Goal: Information Seeking & Learning: Learn about a topic

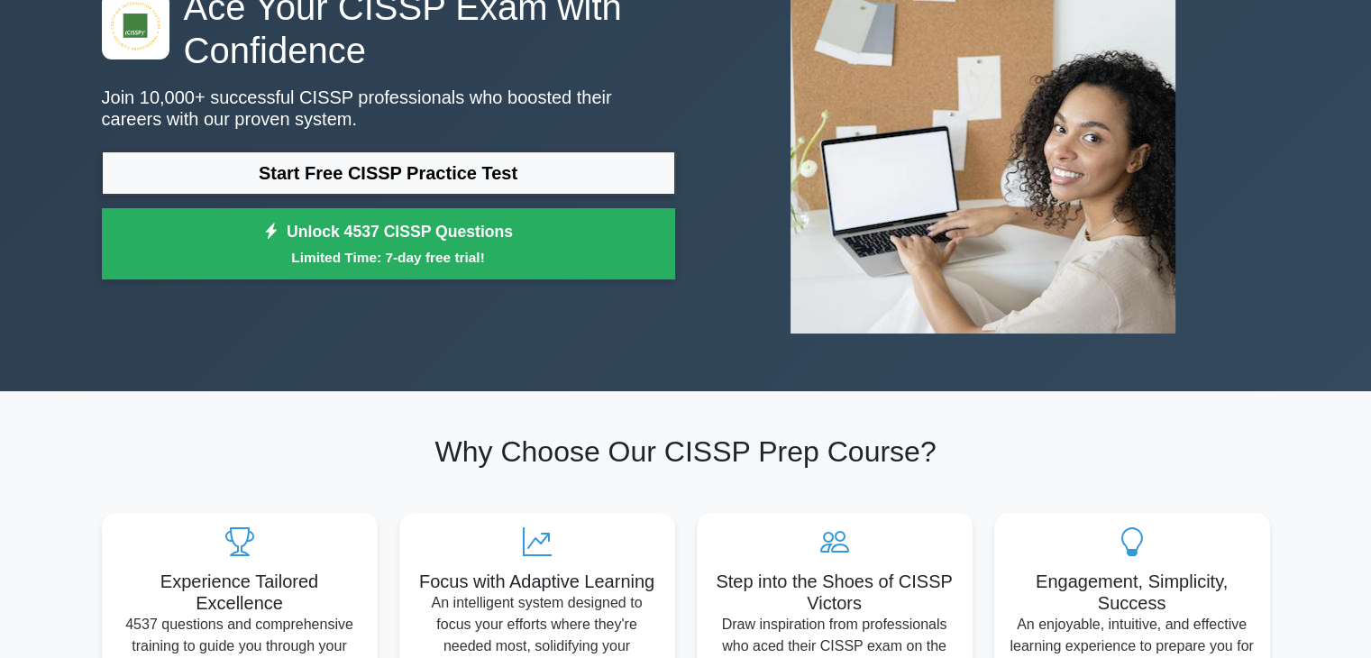
scroll to position [177, 0]
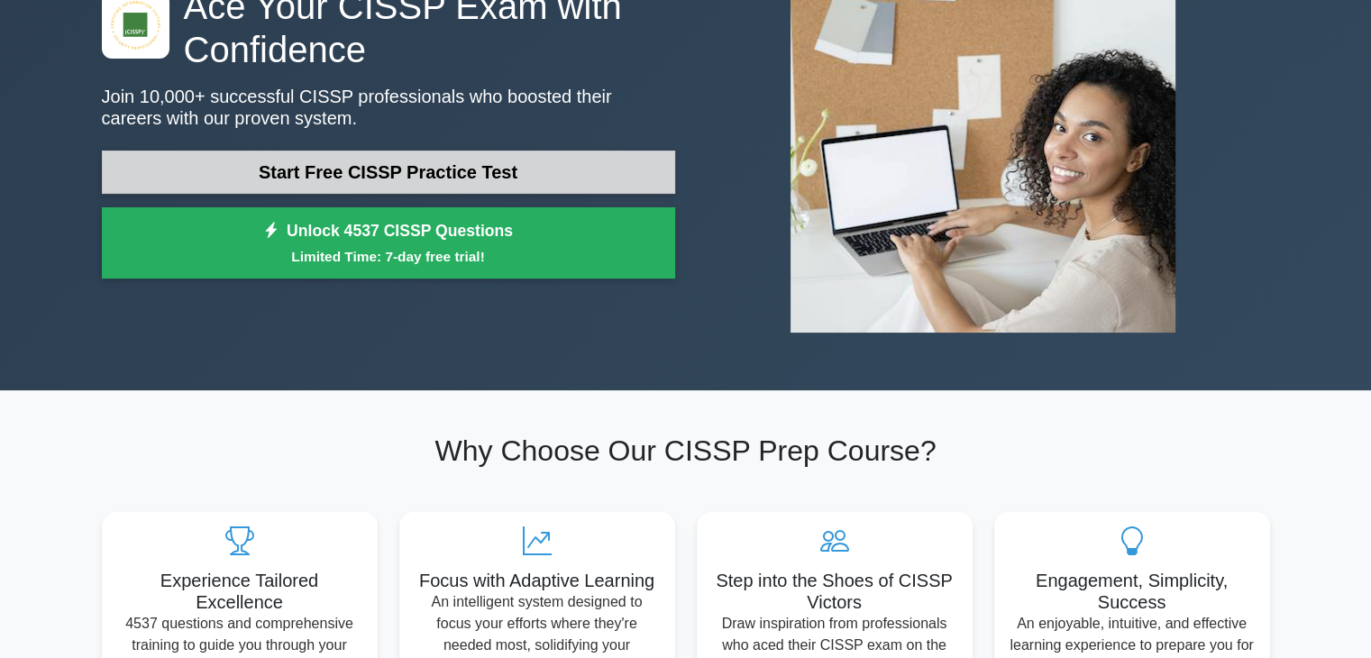
click at [538, 173] on link "Start Free CISSP Practice Test" at bounding box center [388, 172] width 573 height 43
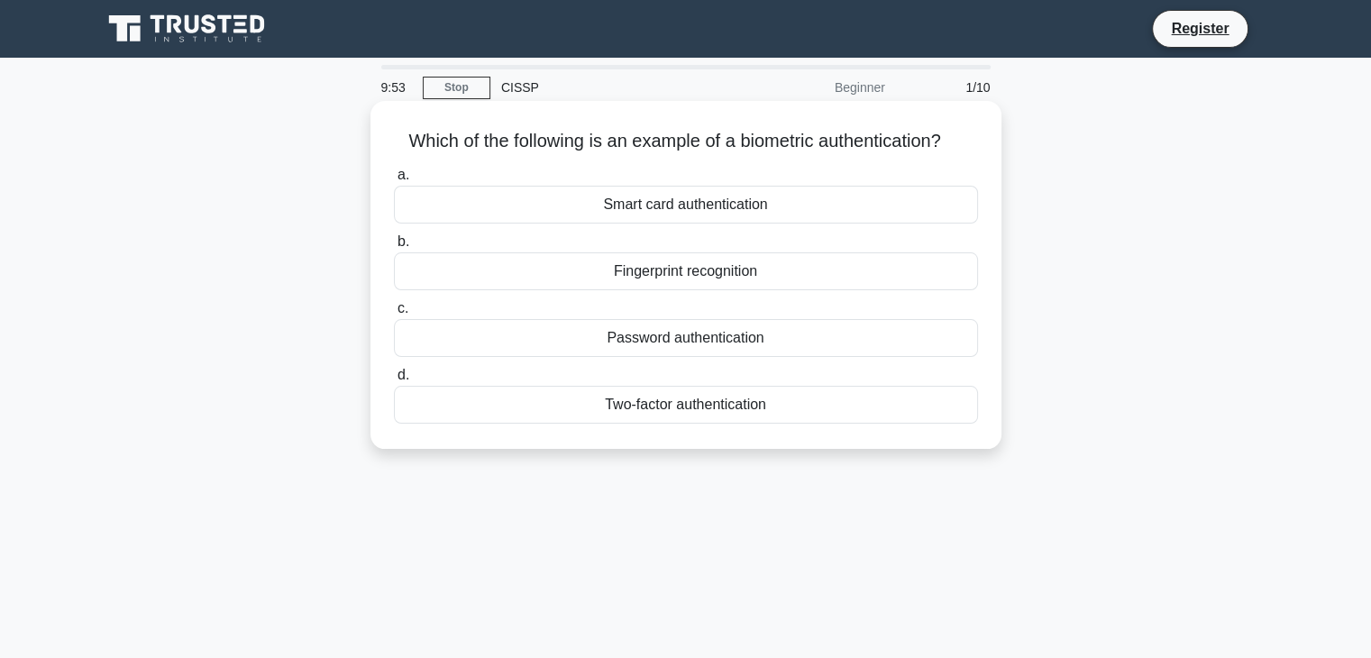
click at [744, 408] on div "Two-factor authentication" at bounding box center [686, 405] width 584 height 38
click at [394, 381] on input "d. Two-factor authentication" at bounding box center [394, 376] width 0 height 12
click at [727, 347] on div "Authorization" at bounding box center [686, 338] width 584 height 38
click at [394, 315] on input "c. Authorization" at bounding box center [394, 309] width 0 height 12
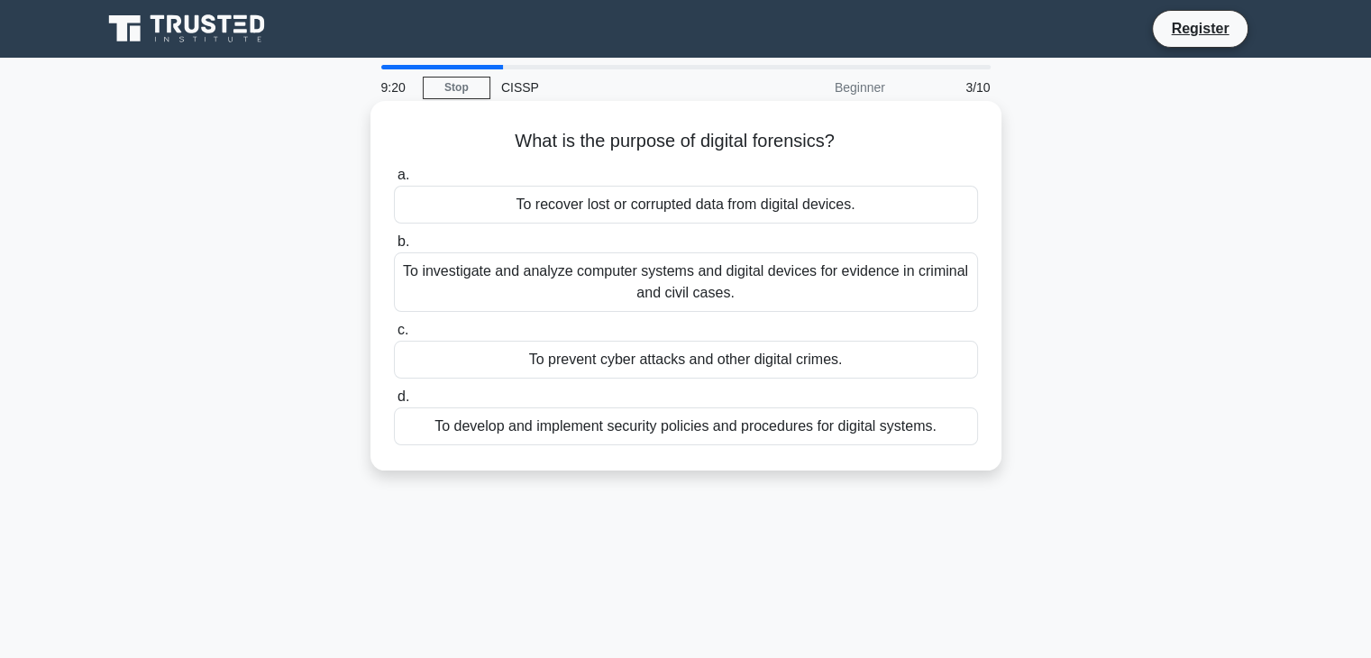
click at [702, 272] on div "To investigate and analyze computer systems and digital devices for evidence in…" at bounding box center [686, 282] width 584 height 60
click at [394, 248] on input "b. To investigate and analyze computer systems and digital devices for evidence…" at bounding box center [394, 242] width 0 height 12
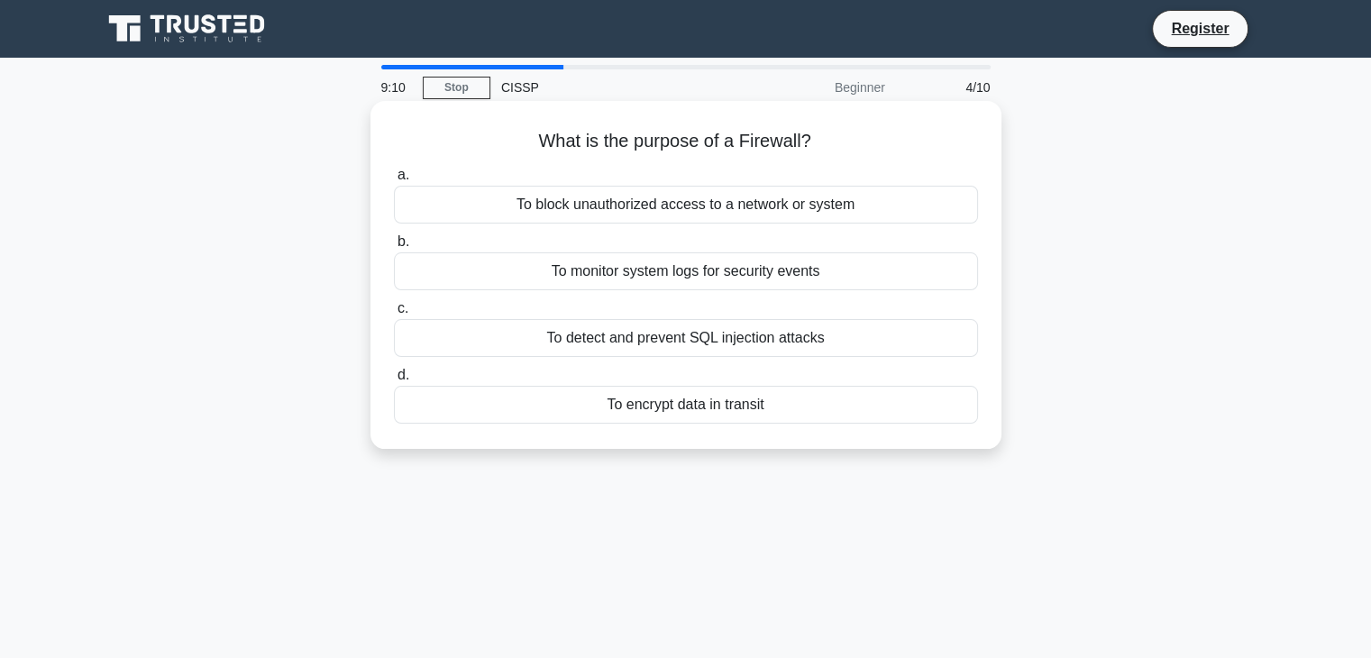
click at [720, 210] on div "To block unauthorized access to a network or system" at bounding box center [686, 205] width 584 height 38
click at [394, 181] on input "a. To block unauthorized access to a network or system" at bounding box center [394, 176] width 0 height 12
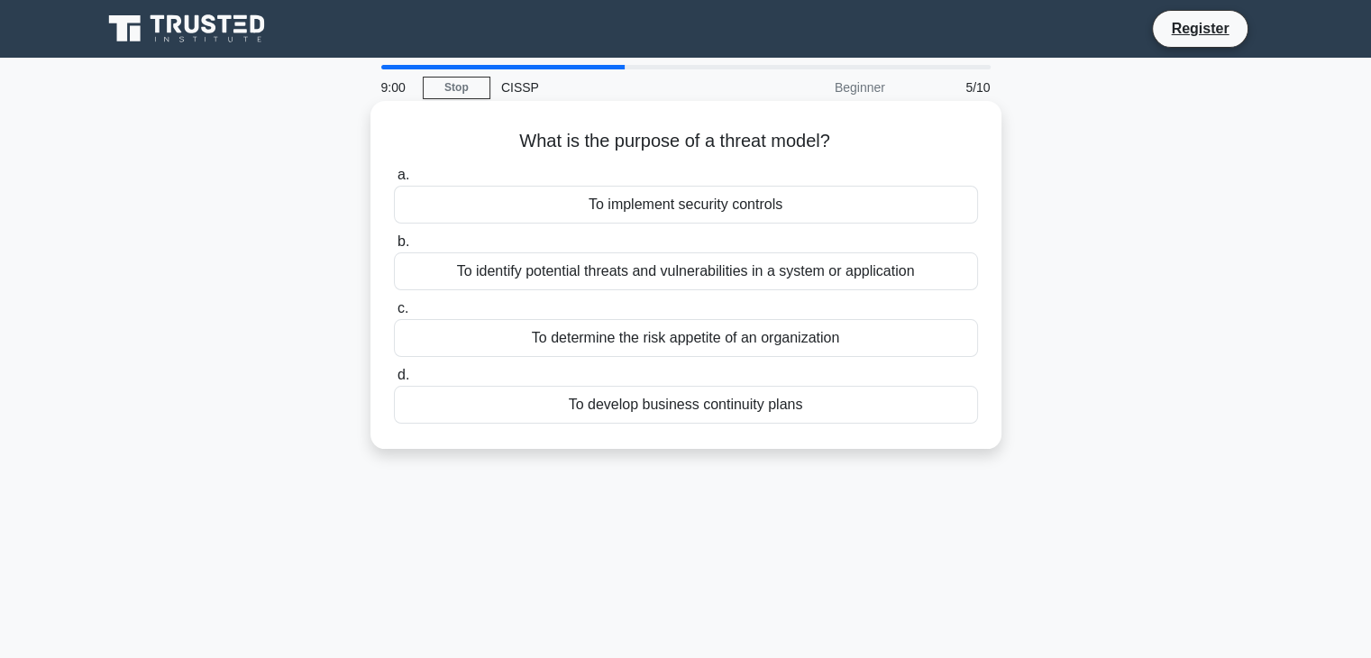
click at [875, 266] on div "To identify potential threats and vulnerabilities in a system or application" at bounding box center [686, 271] width 584 height 38
click at [394, 248] on input "b. To identify potential threats and vulnerabilities in a system or application" at bounding box center [394, 242] width 0 height 12
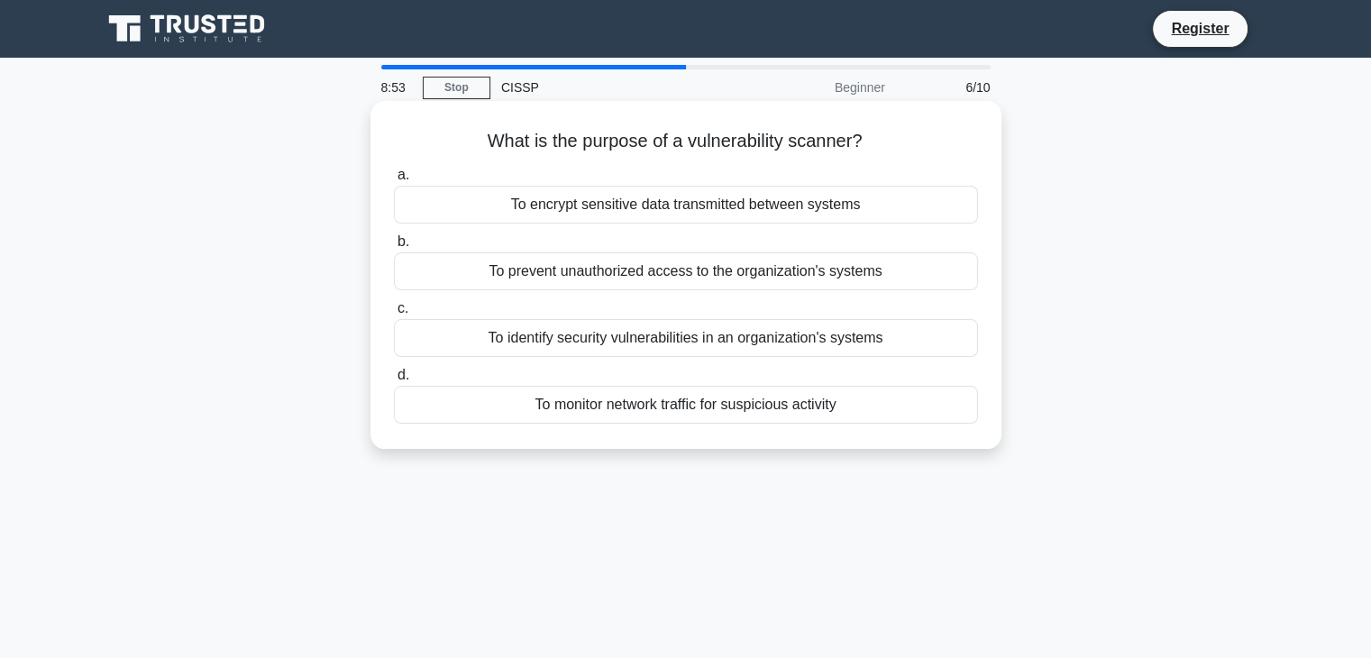
click at [743, 349] on div "To identify security vulnerabilities in an organization's systems" at bounding box center [686, 338] width 584 height 38
click at [394, 315] on input "c. To identify security vulnerabilities in an organization's systems" at bounding box center [394, 309] width 0 height 12
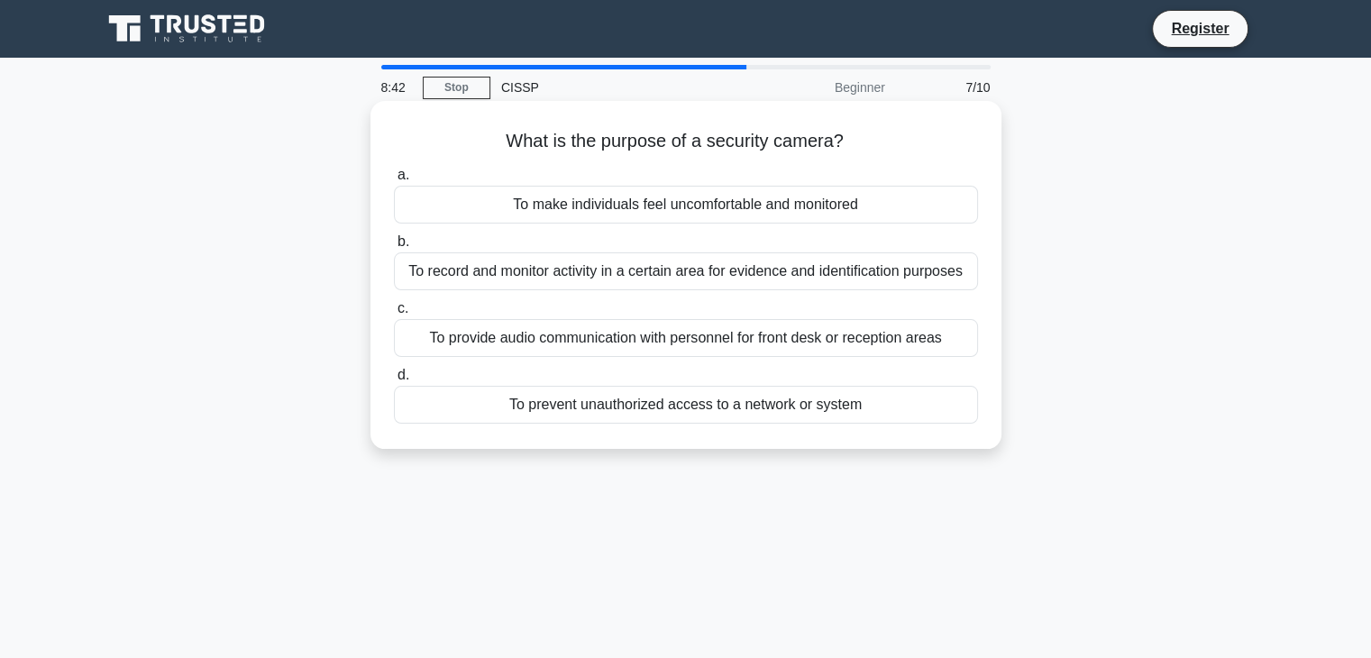
click at [673, 281] on div "To record and monitor activity in a certain area for evidence and identificatio…" at bounding box center [686, 271] width 584 height 38
click at [394, 248] on input "b. To record and monitor activity in a certain area for evidence and identifica…" at bounding box center [394, 242] width 0 height 12
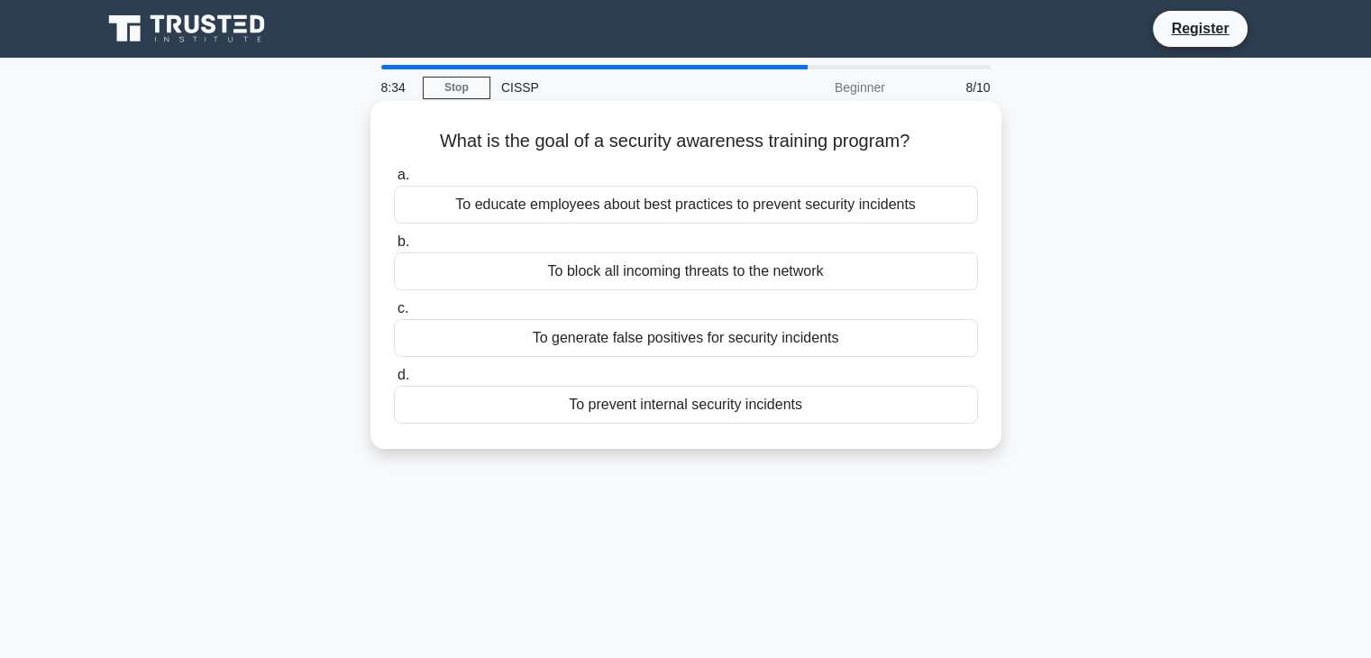
click at [695, 210] on div "To educate employees about best practices to prevent security incidents" at bounding box center [686, 205] width 584 height 38
click at [394, 181] on input "a. To educate employees about best practices to prevent security incidents" at bounding box center [394, 176] width 0 height 12
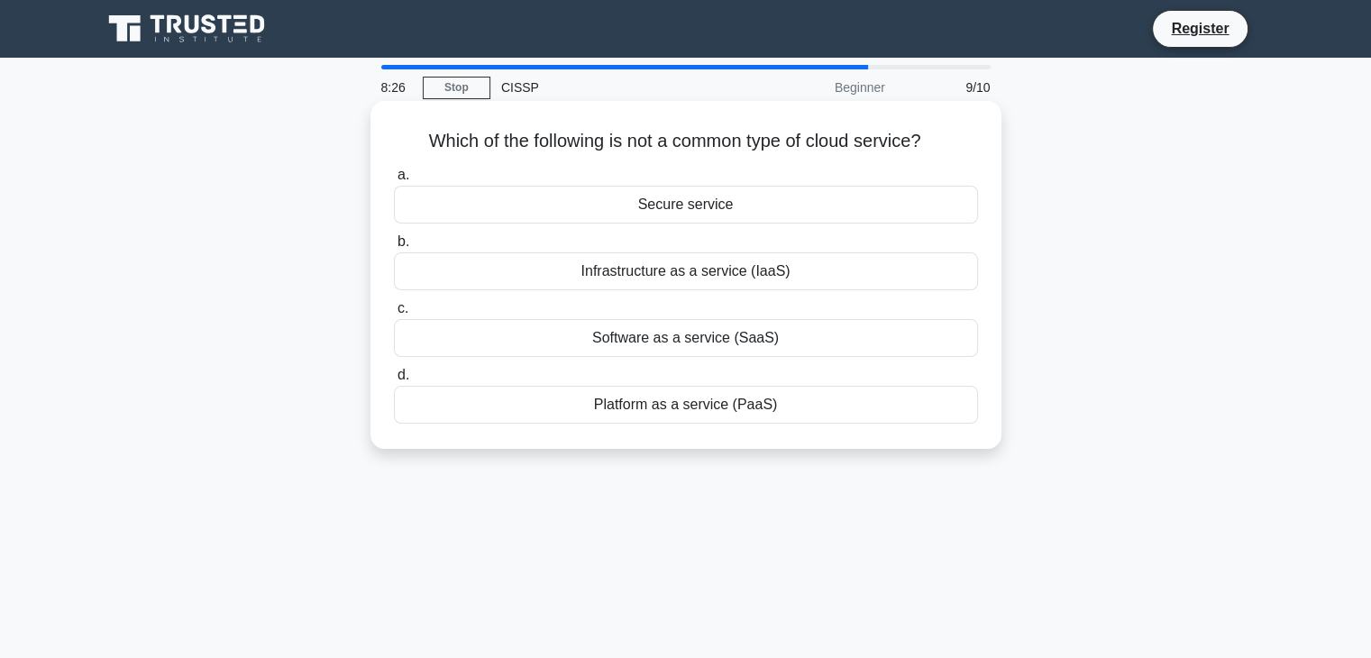
click at [726, 199] on div "Secure service" at bounding box center [686, 205] width 584 height 38
click at [394, 181] on input "a. Secure service" at bounding box center [394, 176] width 0 height 12
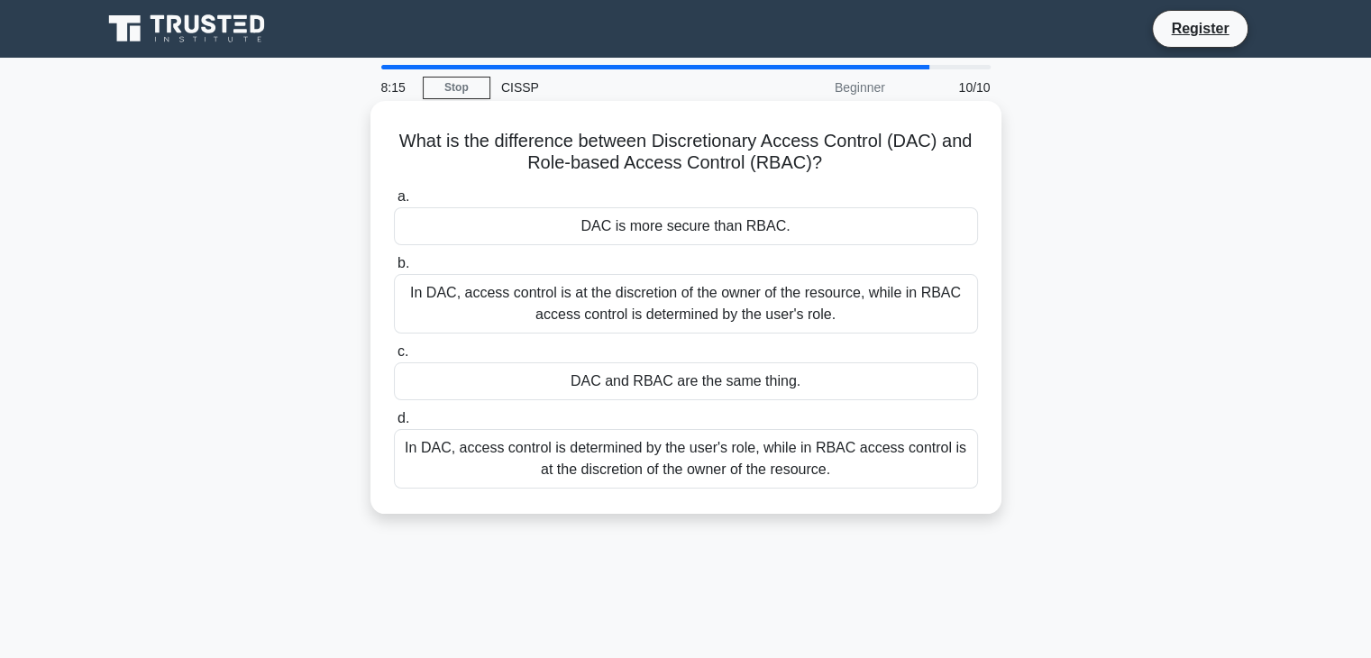
click at [668, 464] on div "In DAC, access control is determined by the user's role, while in RBAC access c…" at bounding box center [686, 459] width 584 height 60
click at [394, 425] on input "d. In DAC, access control is determined by the user's role, while in RBAC acces…" at bounding box center [394, 419] width 0 height 12
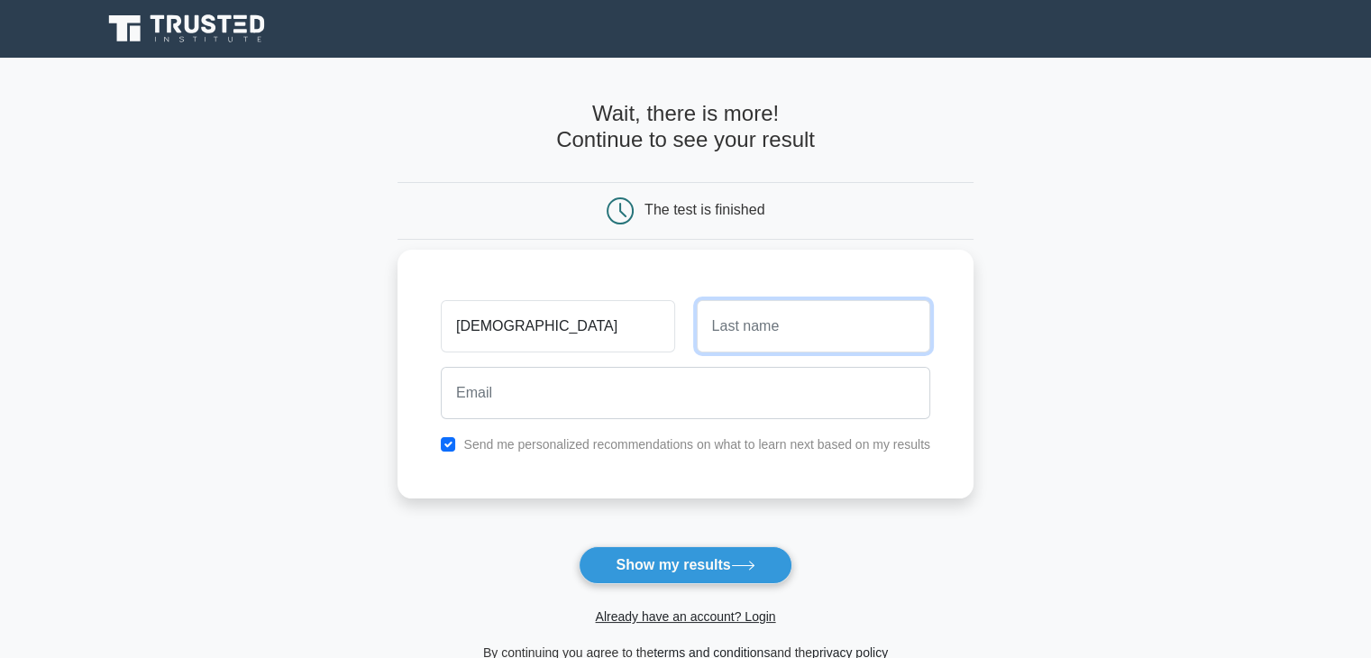
click at [802, 349] on input "text" at bounding box center [814, 326] width 234 height 52
click at [551, 327] on input "abhi" at bounding box center [558, 326] width 234 height 52
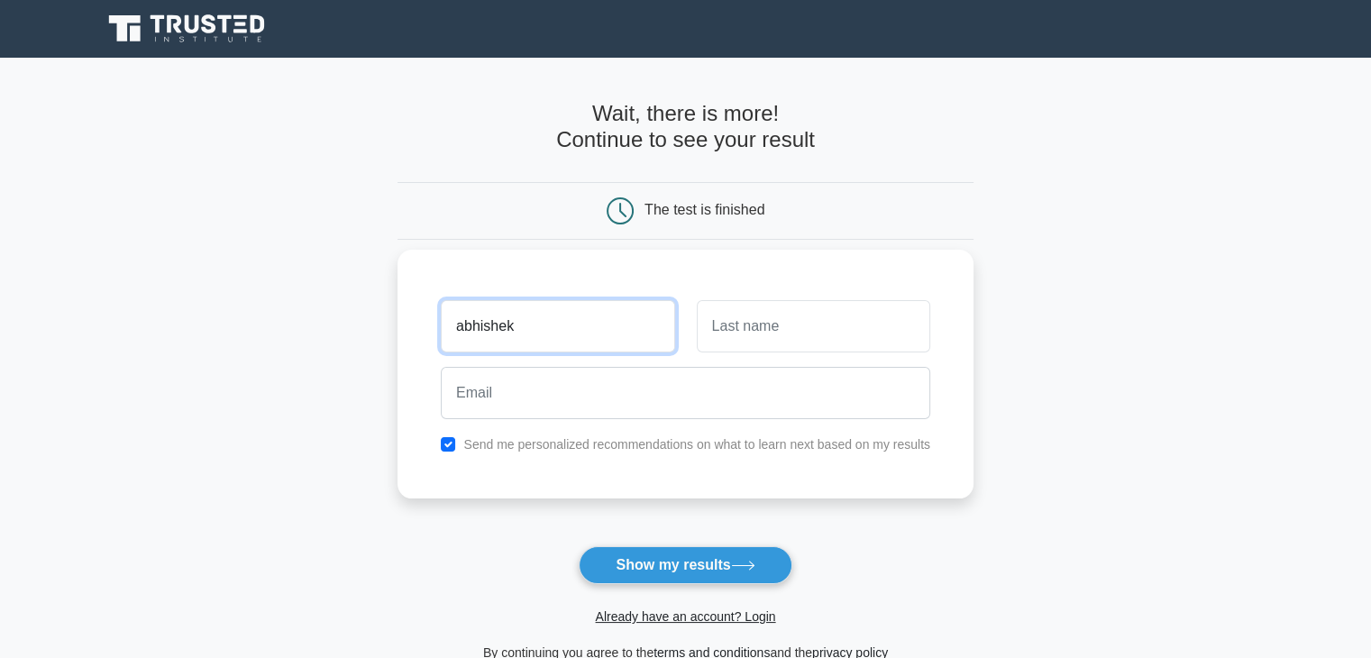
type input "abhishek"
click at [729, 317] on input "text" at bounding box center [814, 326] width 234 height 52
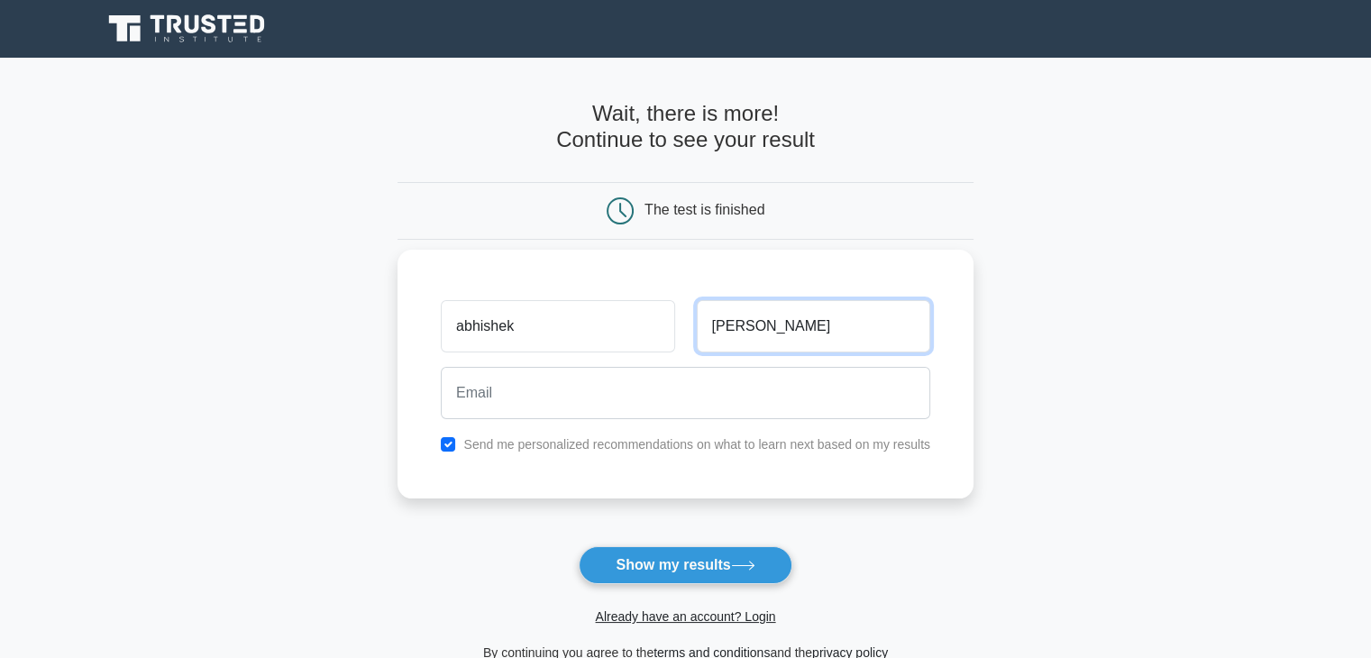
type input "kumar giri"
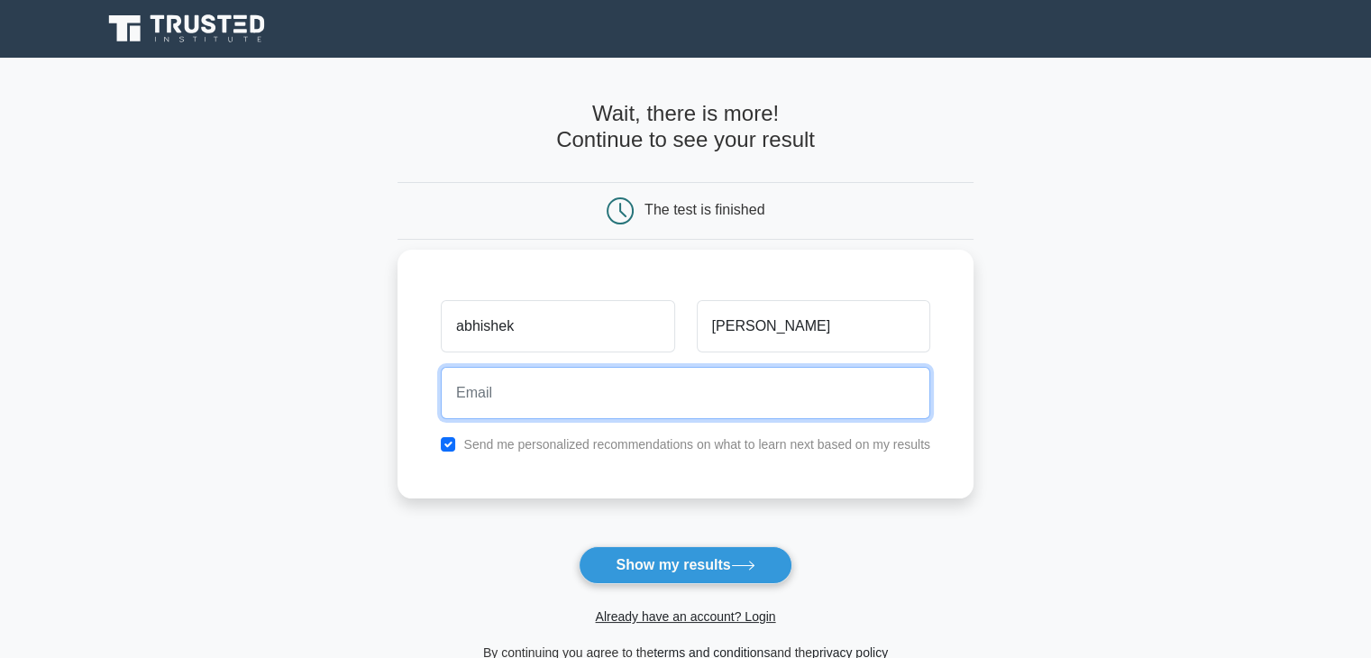
click at [683, 405] on input "email" at bounding box center [686, 393] width 490 height 52
type input "giriabhishek7418@gmail.com"
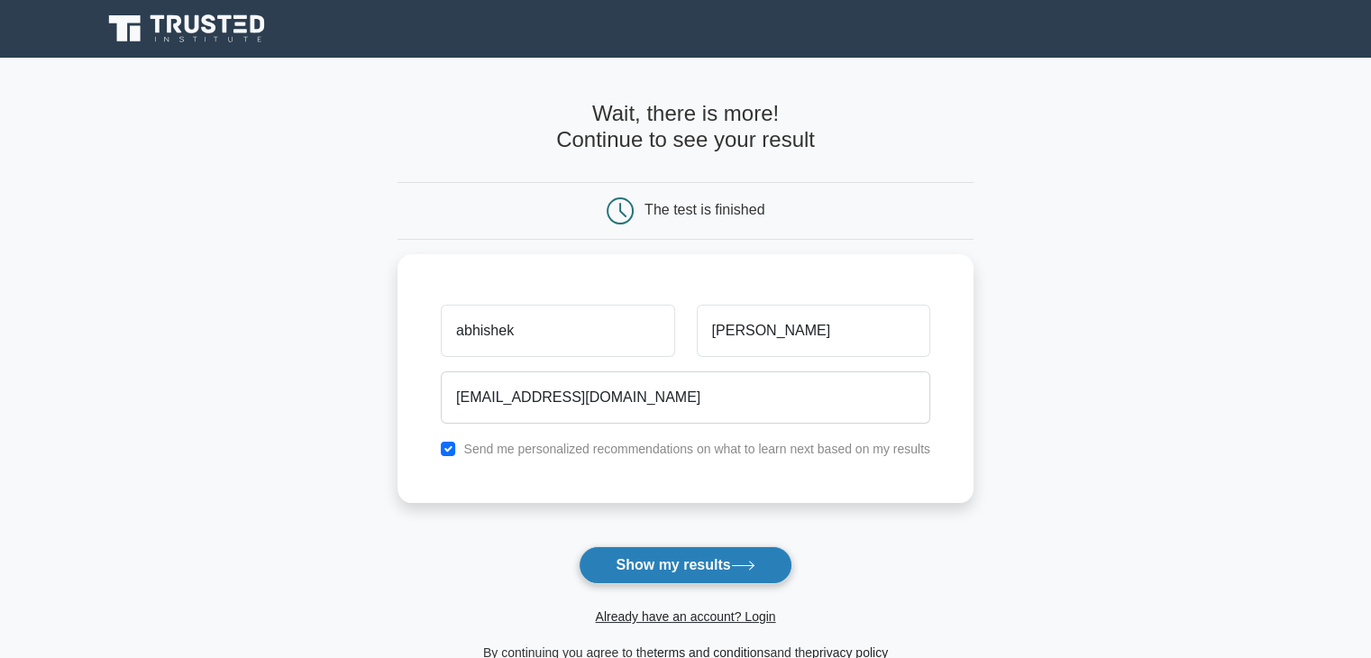
click at [690, 564] on button "Show my results" at bounding box center [685, 565] width 213 height 38
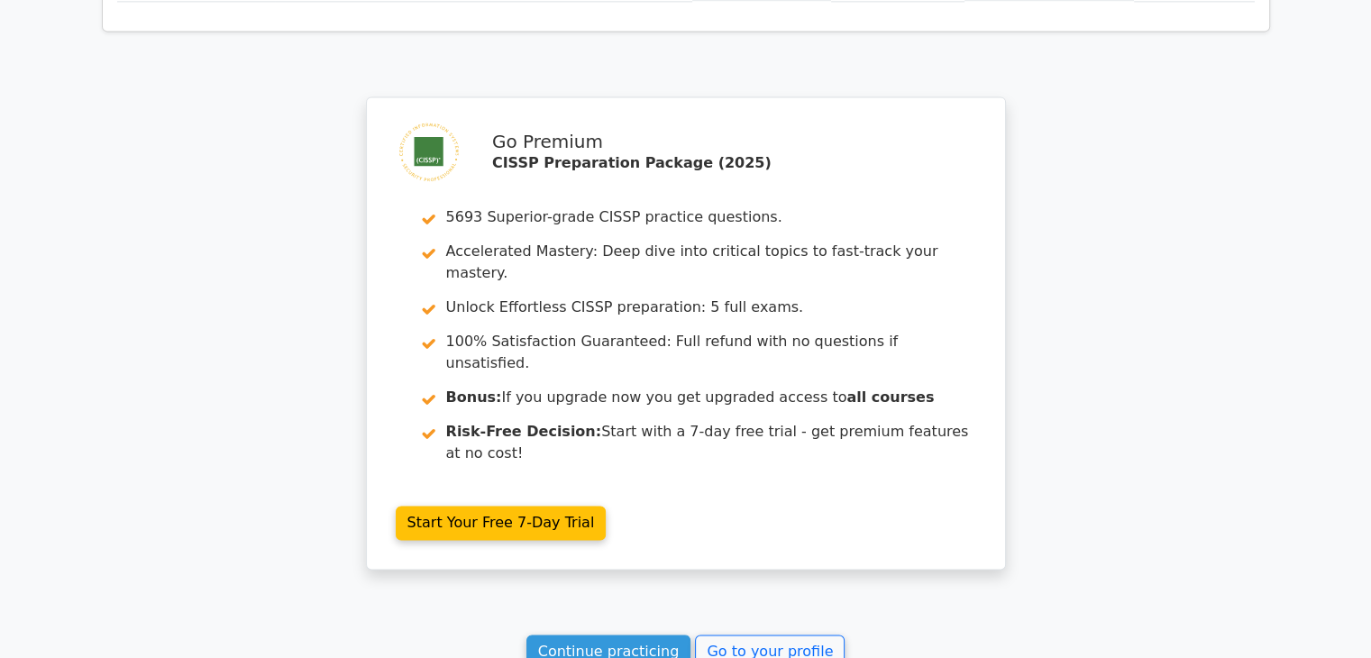
scroll to position [2582, 0]
click at [637, 635] on link "Continue practicing" at bounding box center [609, 652] width 165 height 34
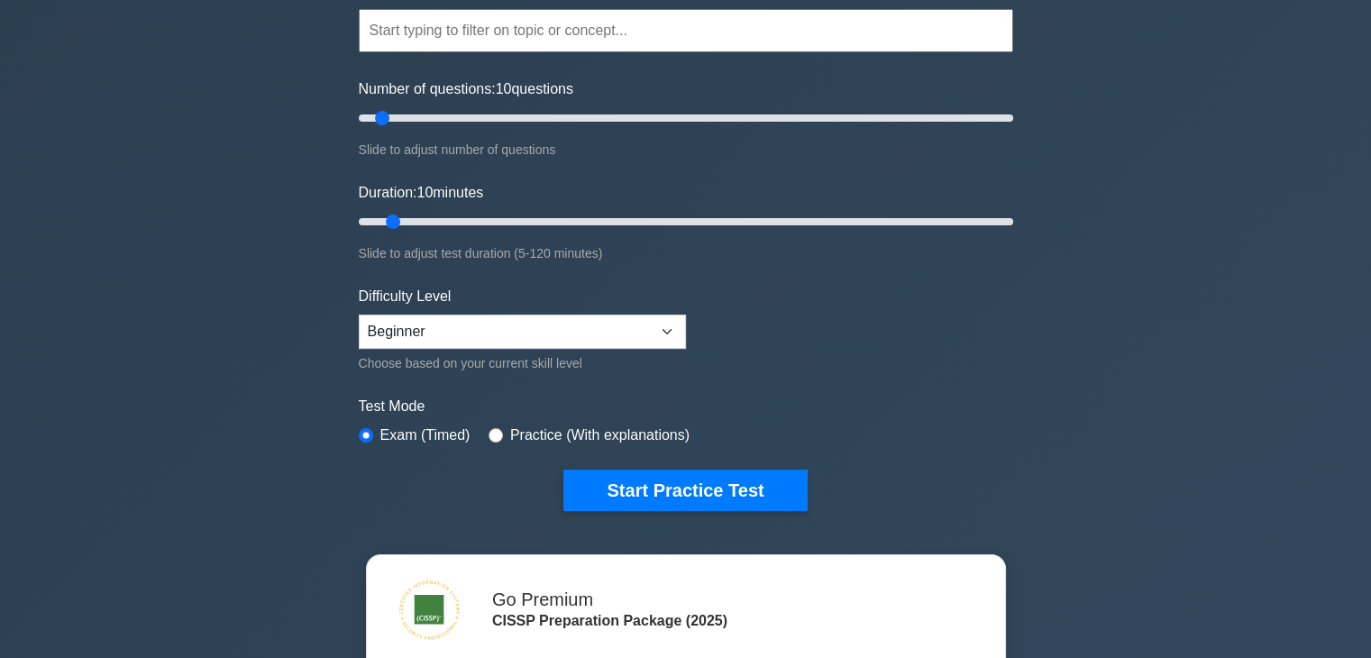
scroll to position [165, 0]
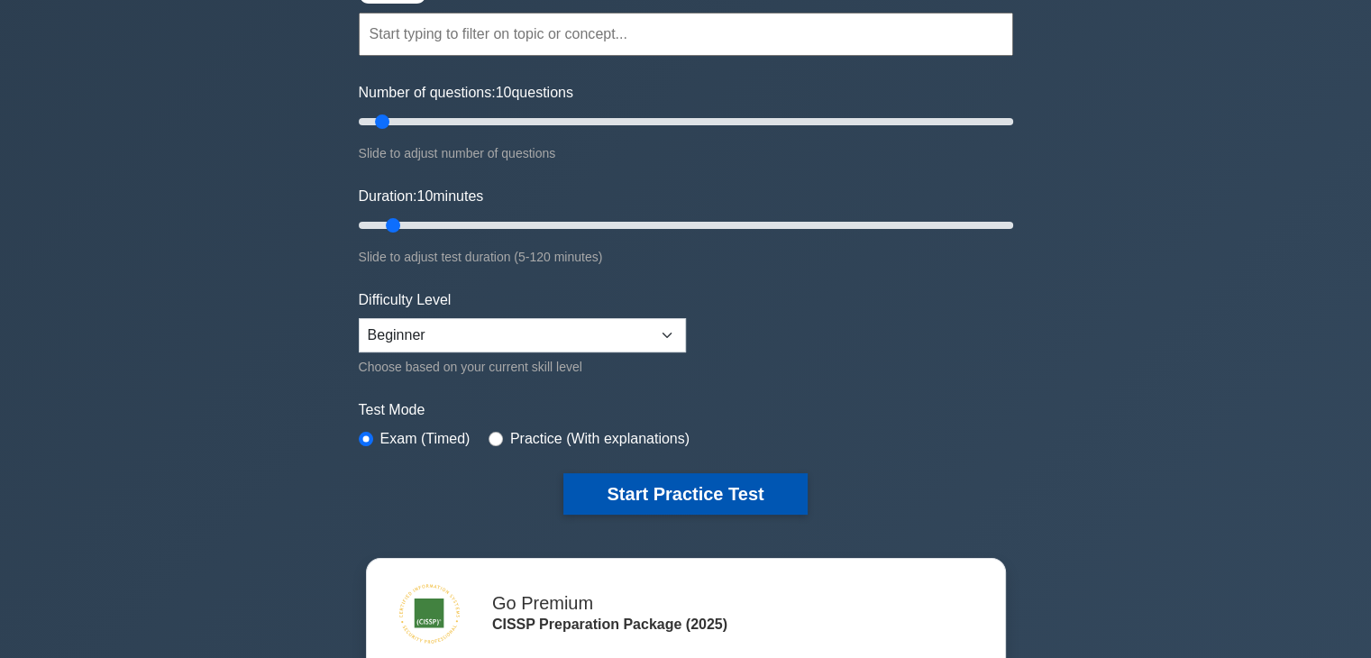
click at [653, 489] on button "Start Practice Test" at bounding box center [685, 493] width 243 height 41
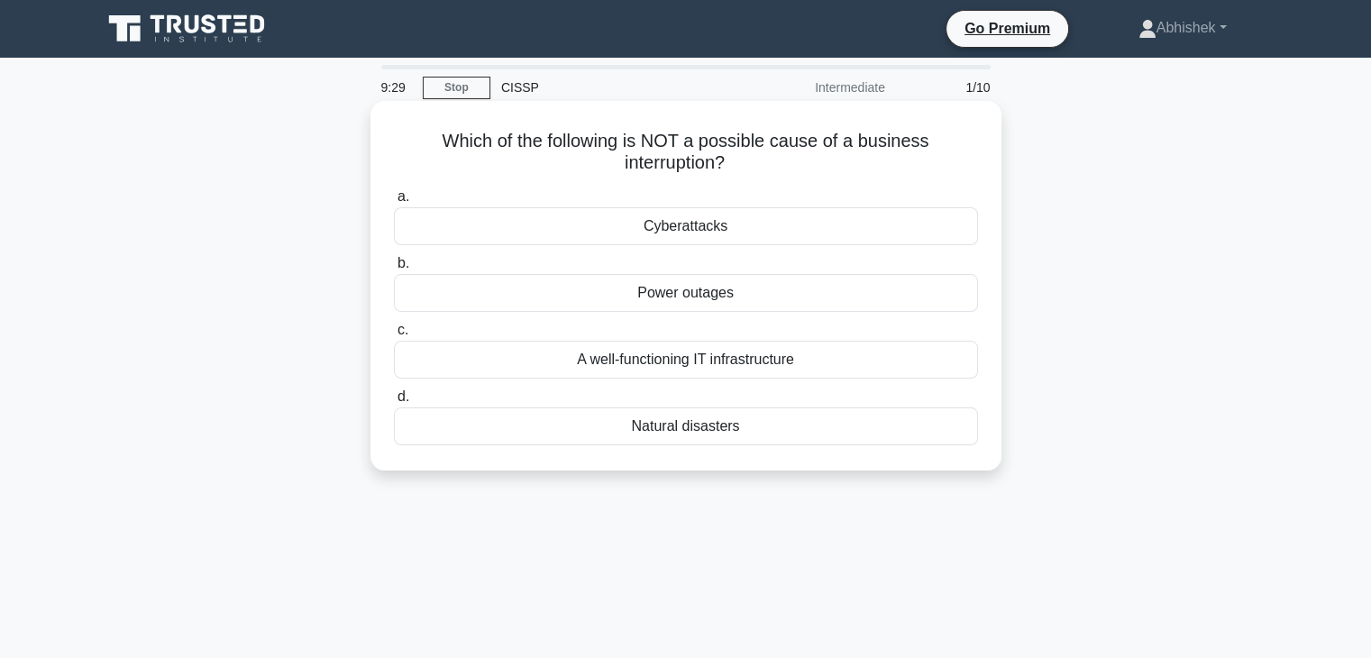
click at [724, 295] on div "Power outages" at bounding box center [686, 293] width 584 height 38
click at [394, 270] on input "b. Power outages" at bounding box center [394, 264] width 0 height 12
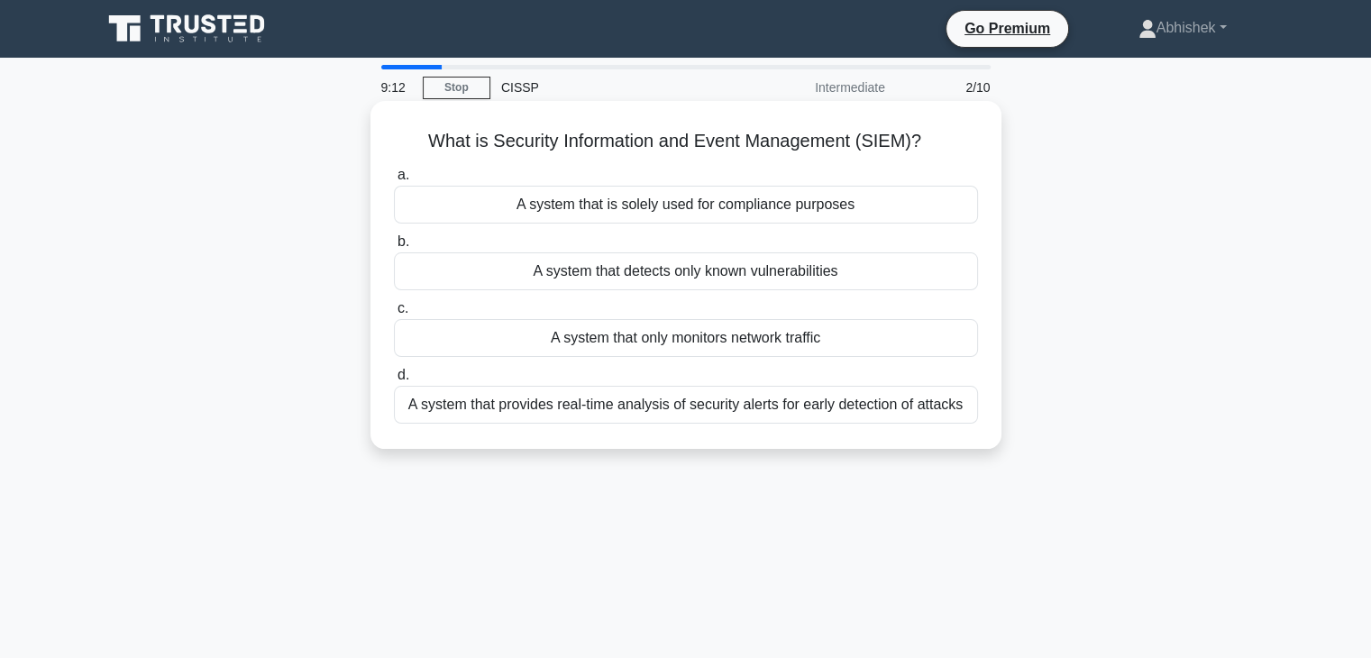
click at [746, 408] on div "A system that provides real-time analysis of security alerts for early detectio…" at bounding box center [686, 405] width 584 height 38
click at [394, 381] on input "d. A system that provides real-time analysis of security alerts for early detec…" at bounding box center [394, 376] width 0 height 12
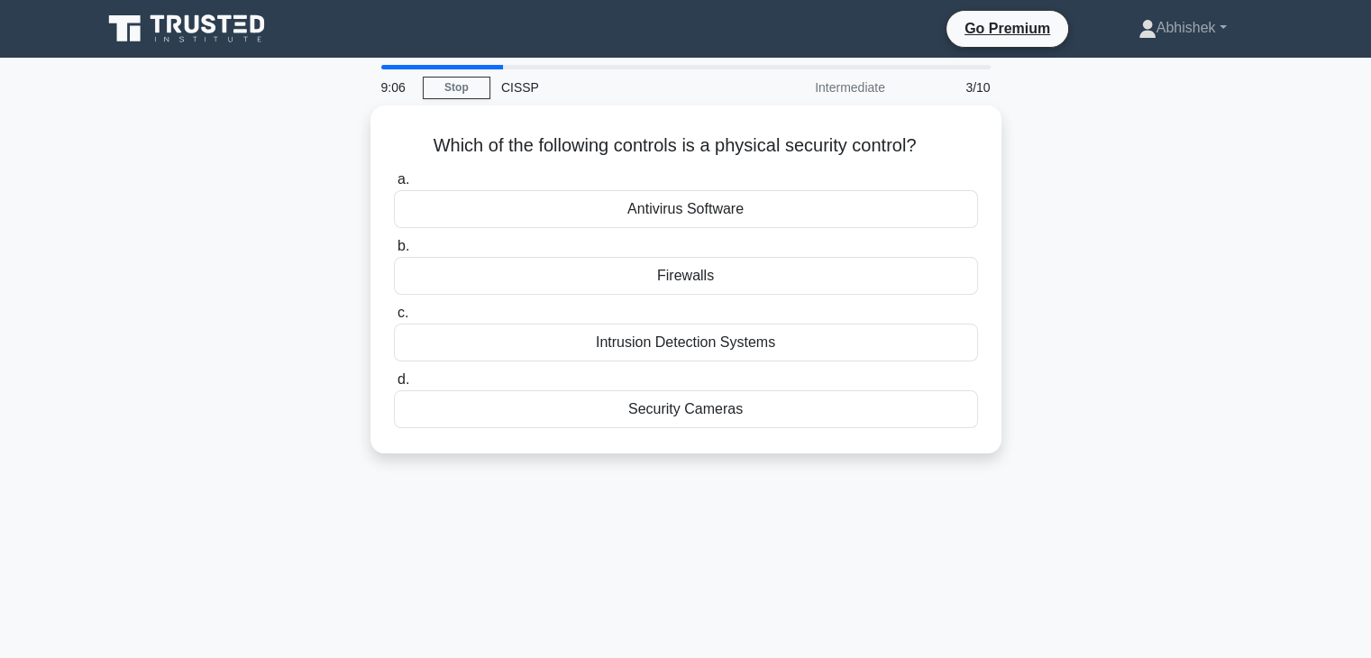
click at [746, 408] on div "Security Cameras" at bounding box center [686, 409] width 584 height 38
click at [394, 386] on input "d. Security Cameras" at bounding box center [394, 380] width 0 height 12
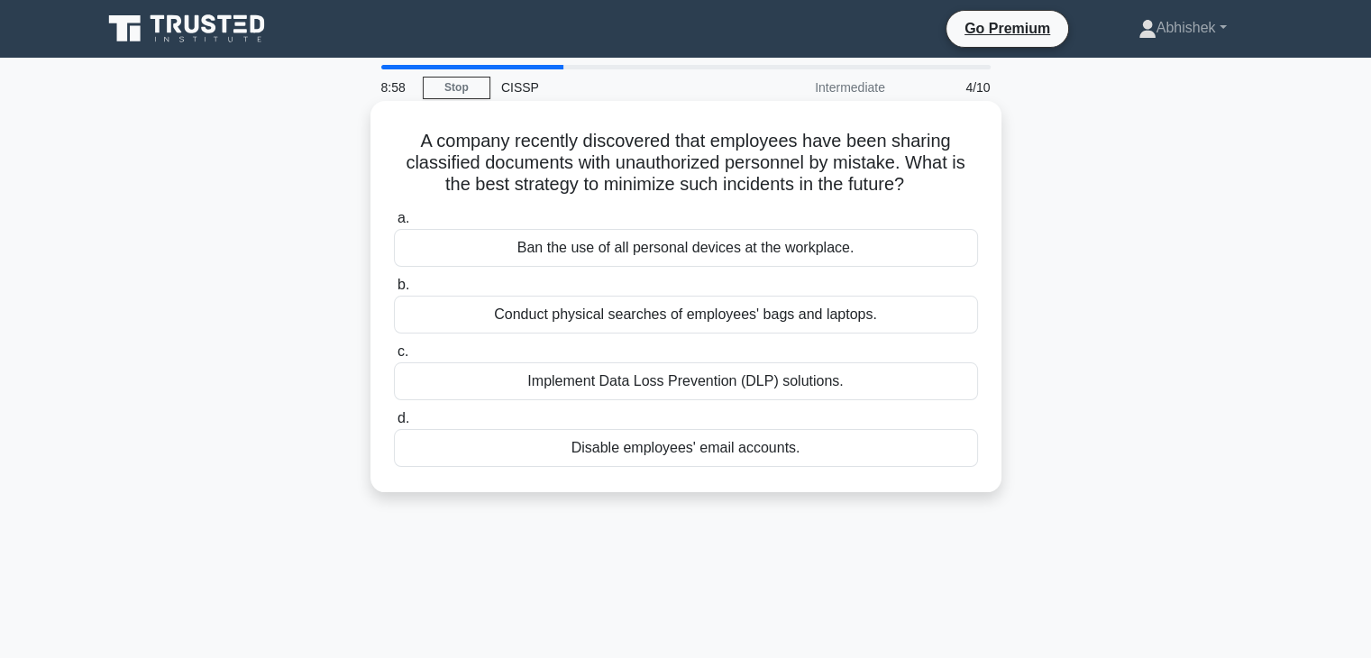
drag, startPoint x: 760, startPoint y: 404, endPoint x: 837, endPoint y: 376, distance: 81.6
click at [837, 376] on div "a. Ban the use of all personal devices at the workplace. b. Conduct physical se…" at bounding box center [686, 337] width 606 height 267
click at [837, 376] on div "Implement Data Loss Prevention (DLP) solutions." at bounding box center [686, 381] width 584 height 38
click at [394, 358] on input "c. Implement Data Loss Prevention (DLP) solutions." at bounding box center [394, 352] width 0 height 12
